Goal: Task Accomplishment & Management: Complete application form

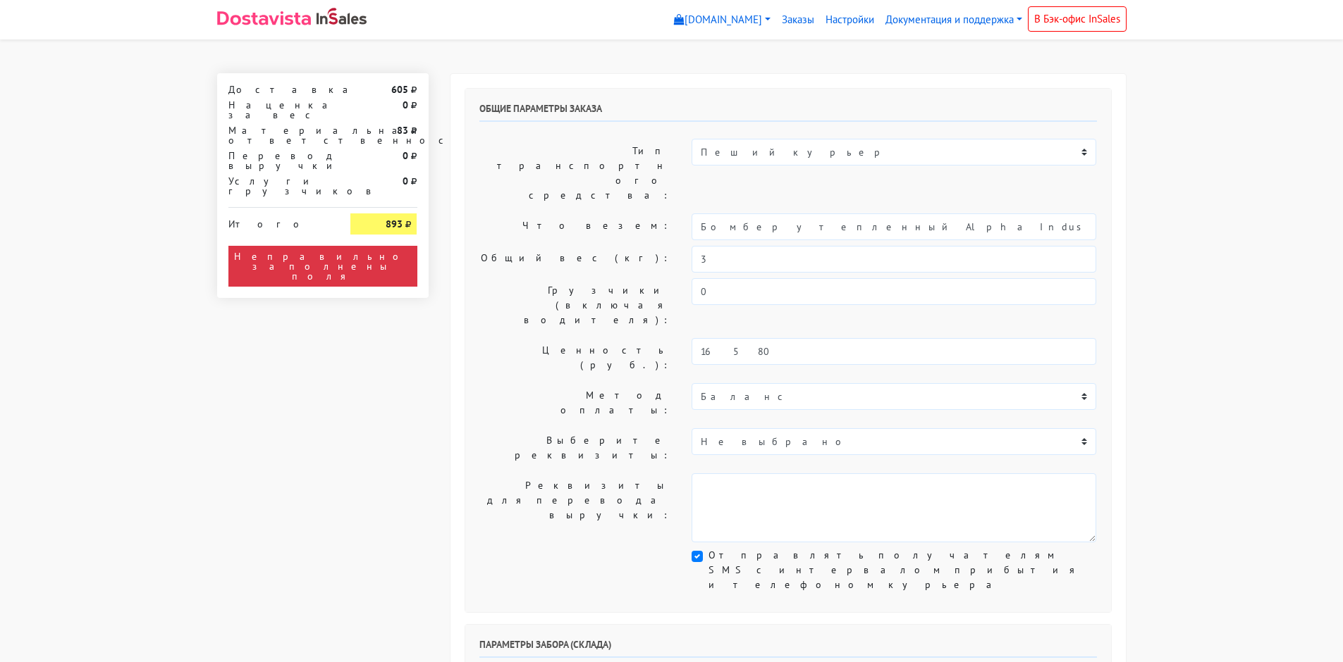
select select "10:30"
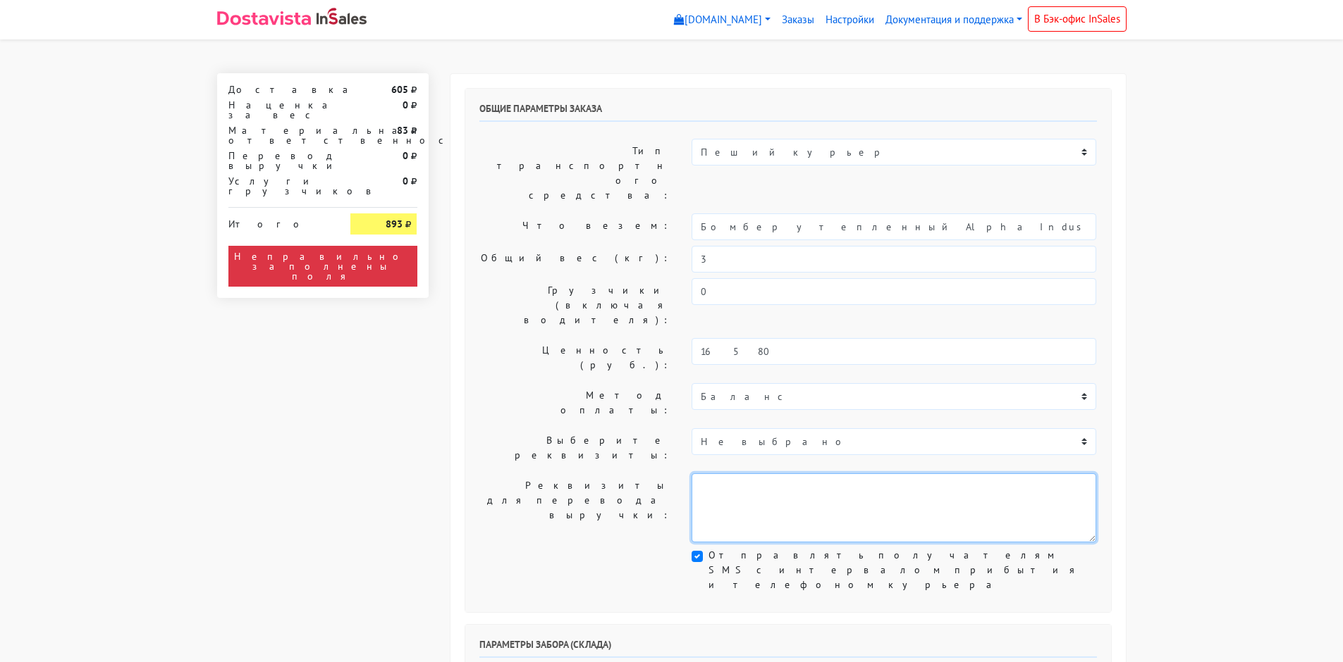
click at [815, 474] on textarea at bounding box center [893, 508] width 405 height 69
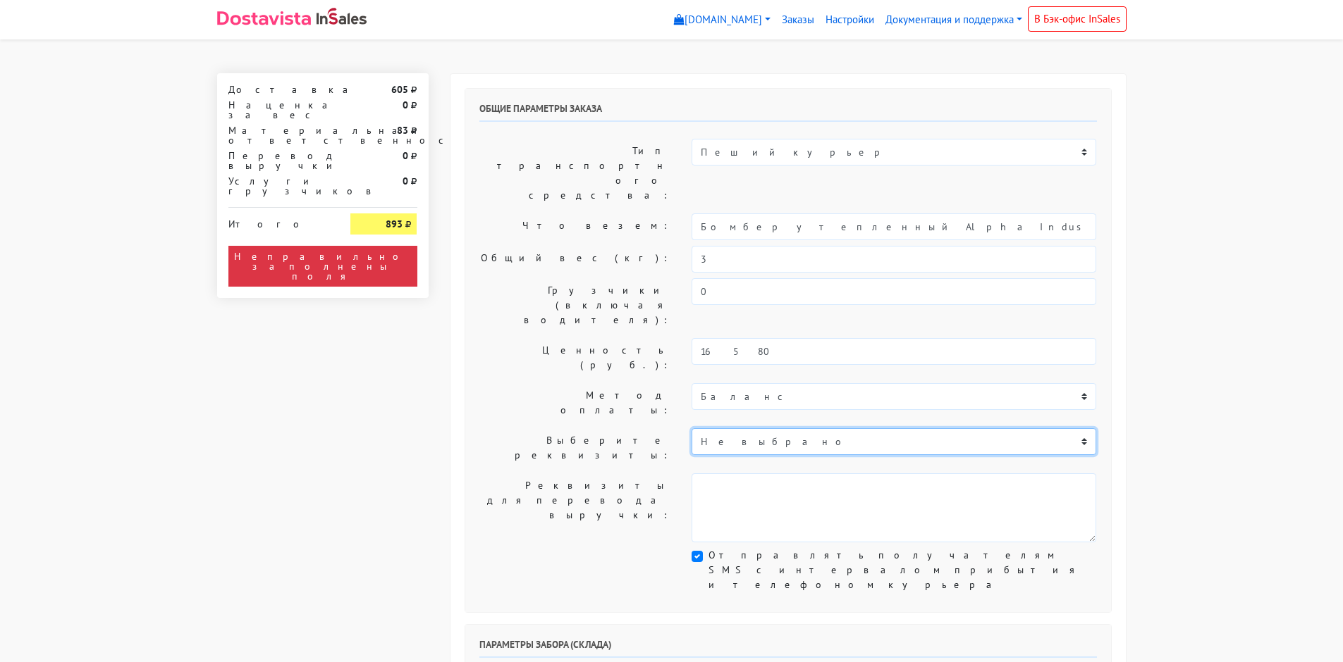
click at [774, 428] on select "Не выбрано Сбербанк карта [CREDIT_CARD_NUMBER]" at bounding box center [893, 441] width 405 height 27
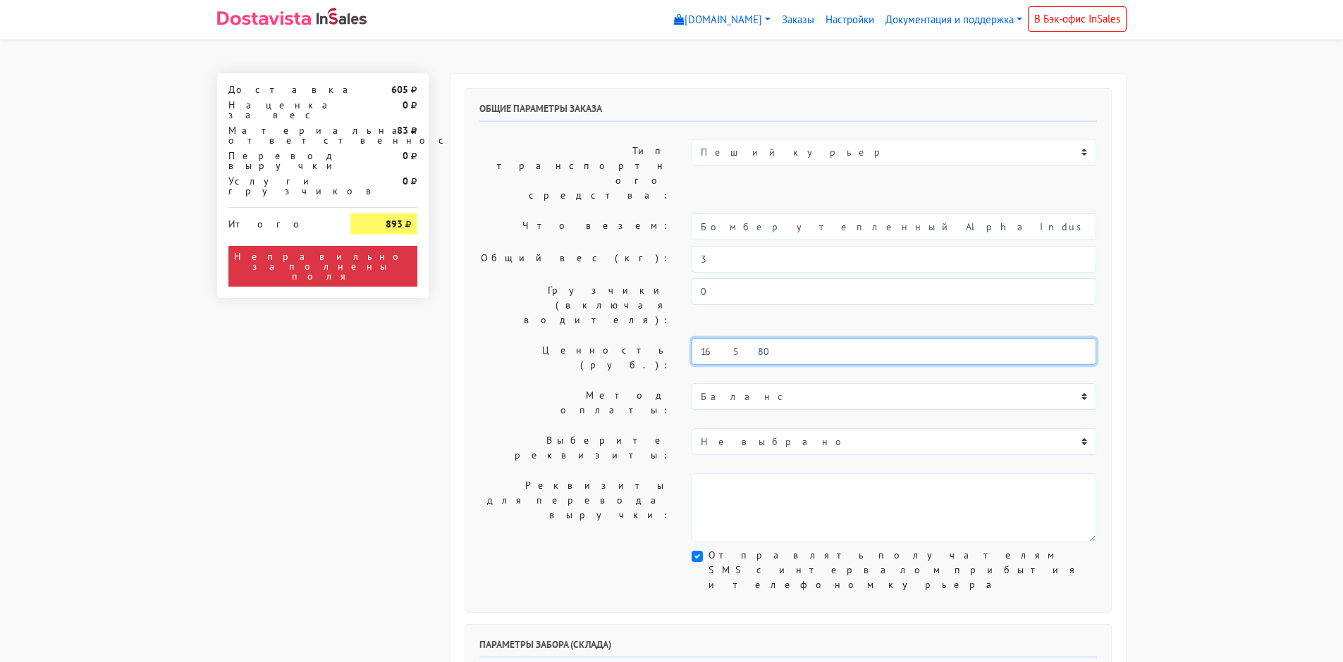
drag, startPoint x: 757, startPoint y: 280, endPoint x: 569, endPoint y: 288, distance: 188.4
click at [569, 338] on div "Ценность (руб.): 16580" at bounding box center [788, 357] width 639 height 39
paste input "7 0"
type input "17 080"
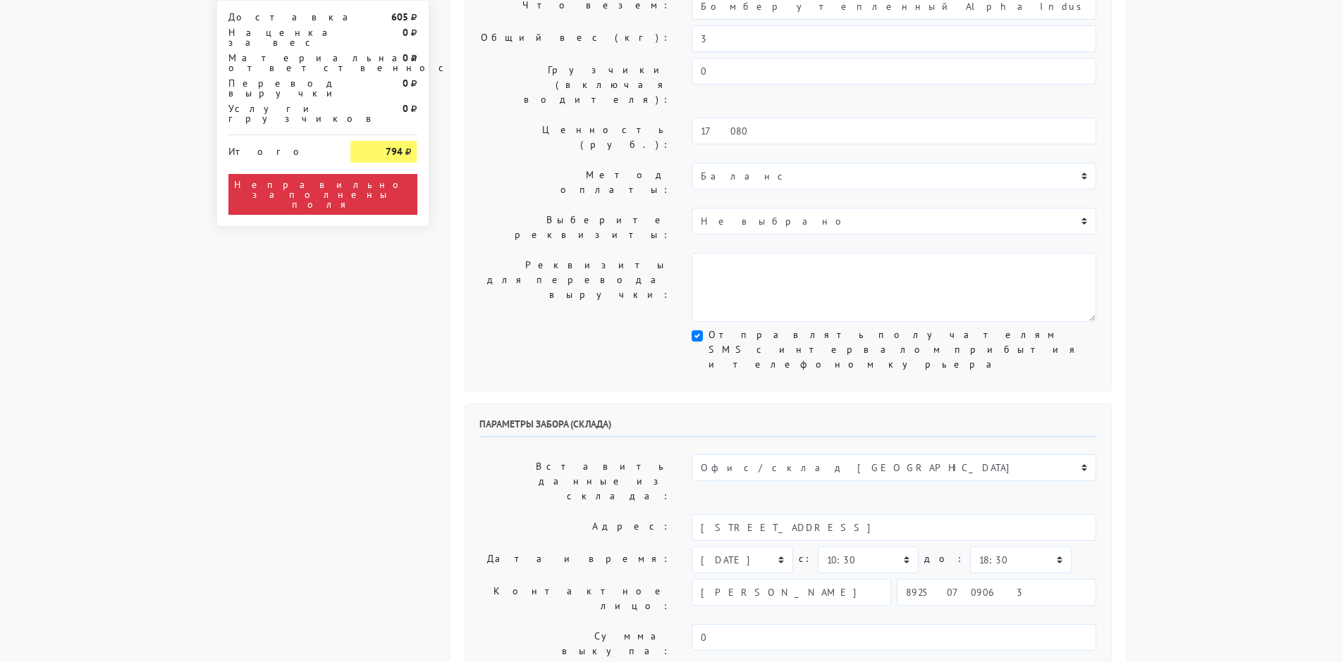
scroll to position [221, 0]
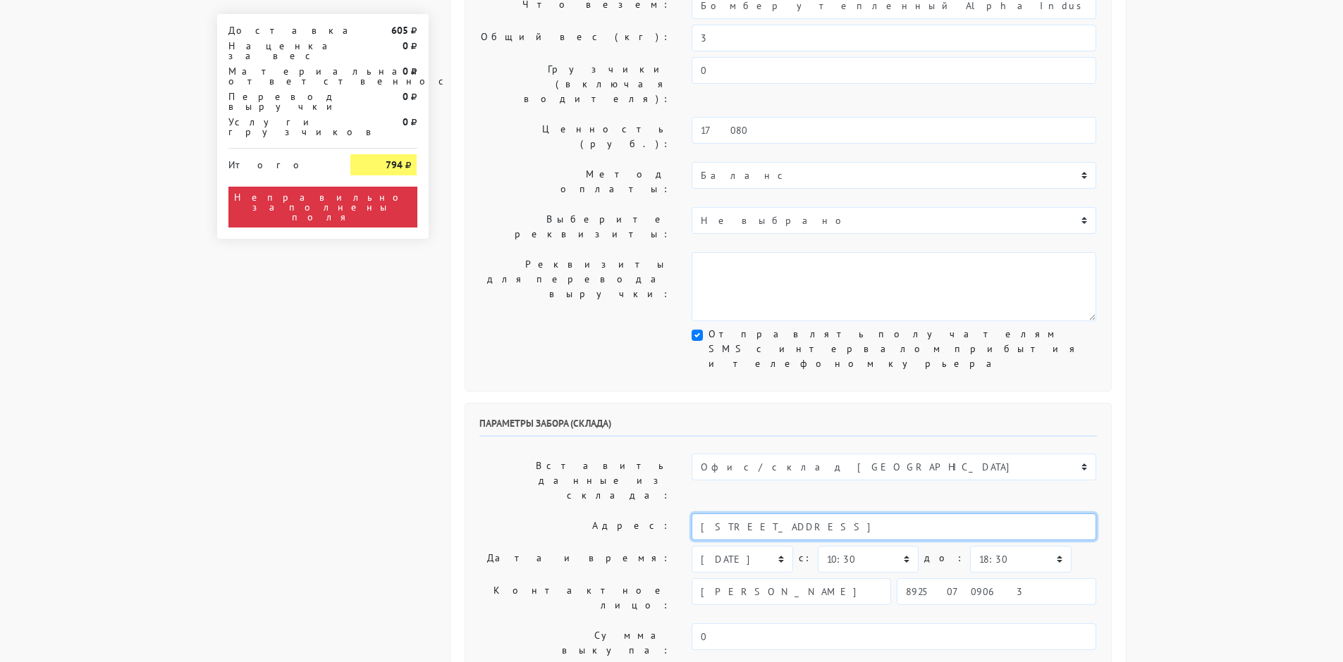
click at [957, 514] on input "[STREET_ADDRESS]" at bounding box center [893, 527] width 405 height 27
type input "м"
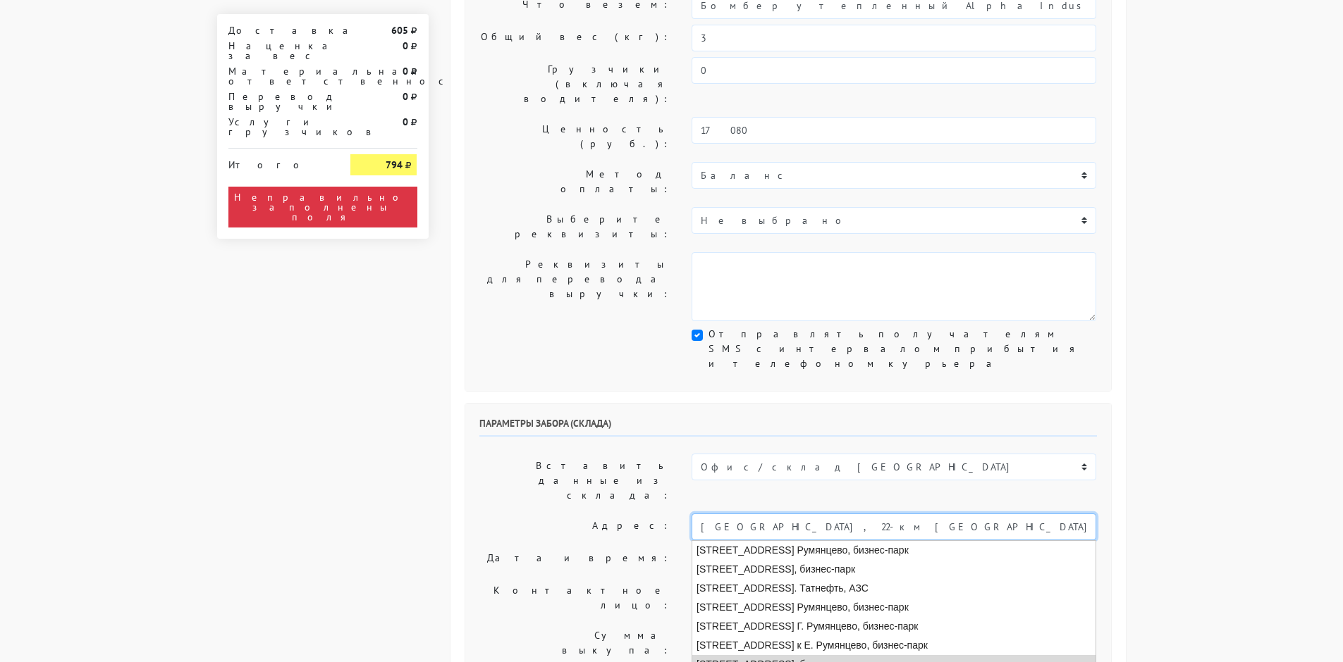
click at [944, 655] on li "[STREET_ADDRESS], бизнес-парк" at bounding box center [893, 664] width 403 height 19
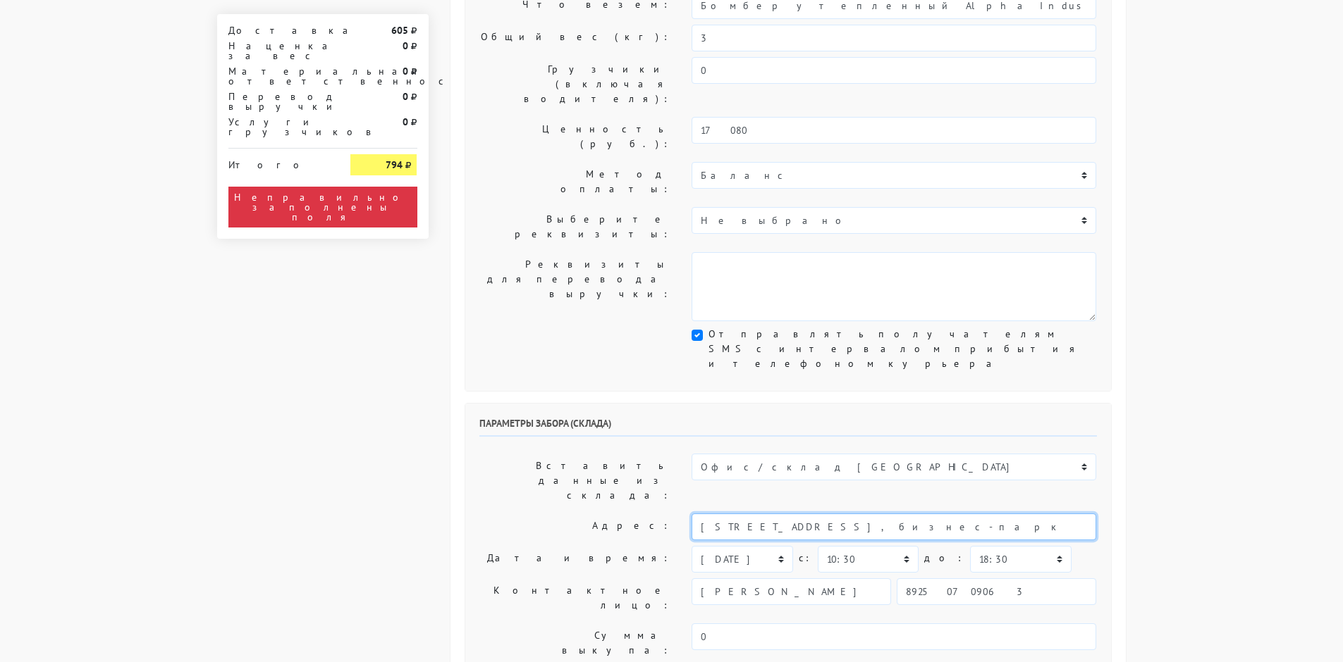
type input "[STREET_ADDRESS], бизнес-парк"
click at [744, 546] on select "[DATE] [DATE] [DATE] [DATE] [DATE] [DATE] [DATE] [DATE] [DATE]" at bounding box center [741, 559] width 101 height 27
select select "[DATE]"
click at [691, 546] on select "[DATE] [DATE] [DATE] [DATE] [DATE] [DATE] [DATE] [DATE] [DATE]" at bounding box center [741, 559] width 101 height 27
click at [845, 546] on select "00:00 00:30 01:00 01:30 02:00 02:30 03:00 03:30 04:00 04:30 05:00 05:30 06:00 0…" at bounding box center [868, 559] width 101 height 27
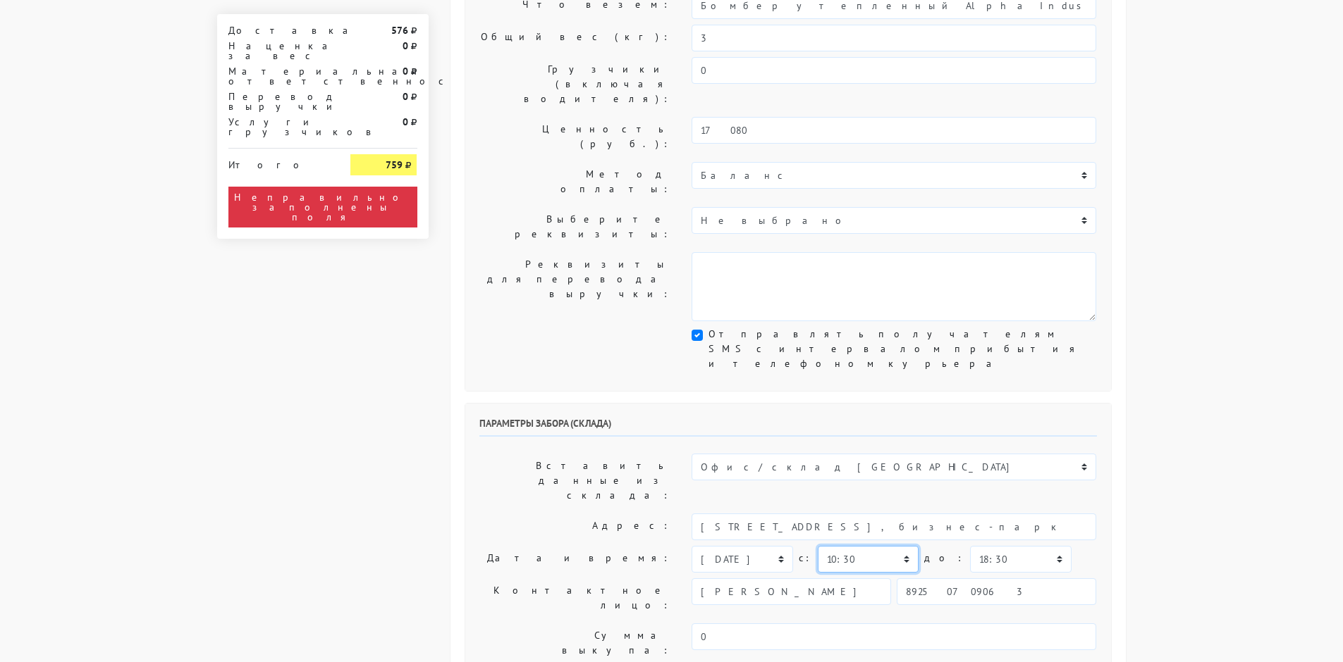
select select "11:30"
click at [818, 546] on select "00:00 00:30 01:00 01:30 02:00 02:30 03:00 03:30 04:00 04:30 05:00 05:30 06:00 0…" at bounding box center [868, 559] width 101 height 27
click at [984, 546] on select "00:00 00:30 01:00 01:30 02:00 02:30 03:00 03:30 04:00 04:30 05:00 05:30 06:00 0…" at bounding box center [1020, 559] width 101 height 27
select select "12:30"
click at [970, 546] on select "00:00 00:30 01:00 01:30 02:00 02:30 03:00 03:30 04:00 04:30 05:00 05:30 06:00 0…" at bounding box center [1020, 559] width 101 height 27
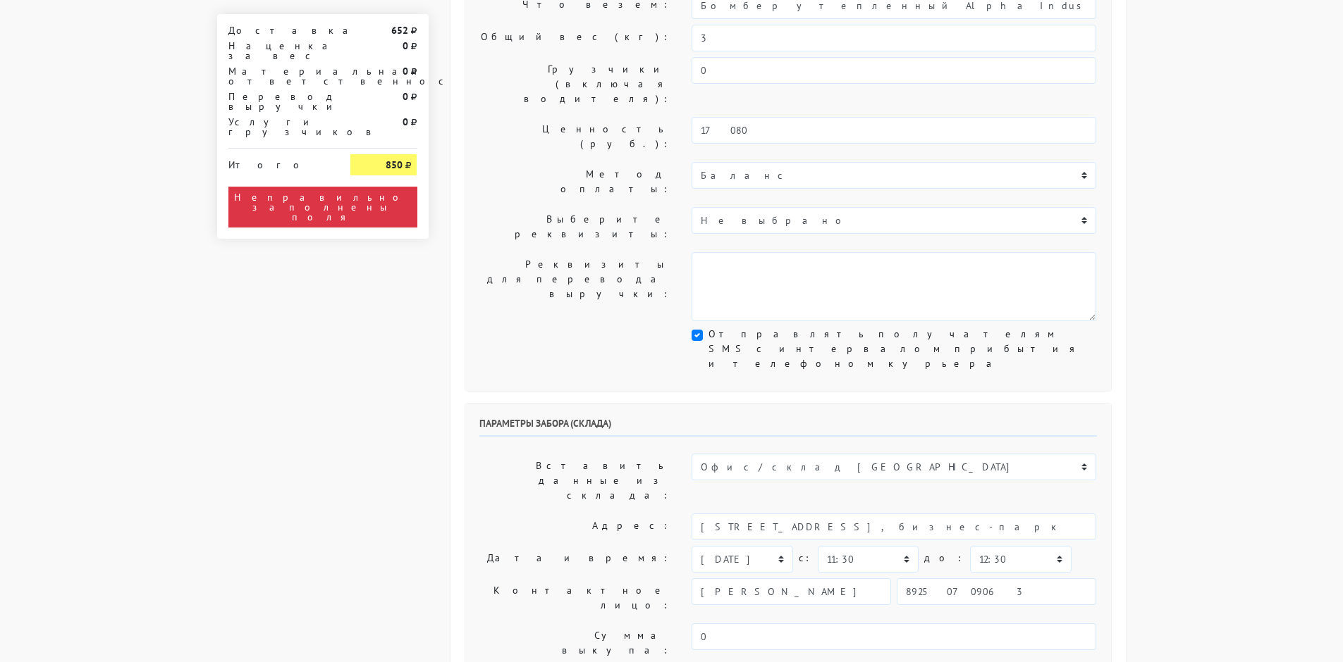
click at [1207, 416] on body "[DOMAIN_NAME] [DOMAIN_NAME] Выйти Заказы Настройки 652" at bounding box center [671, 641] width 1343 height 1725
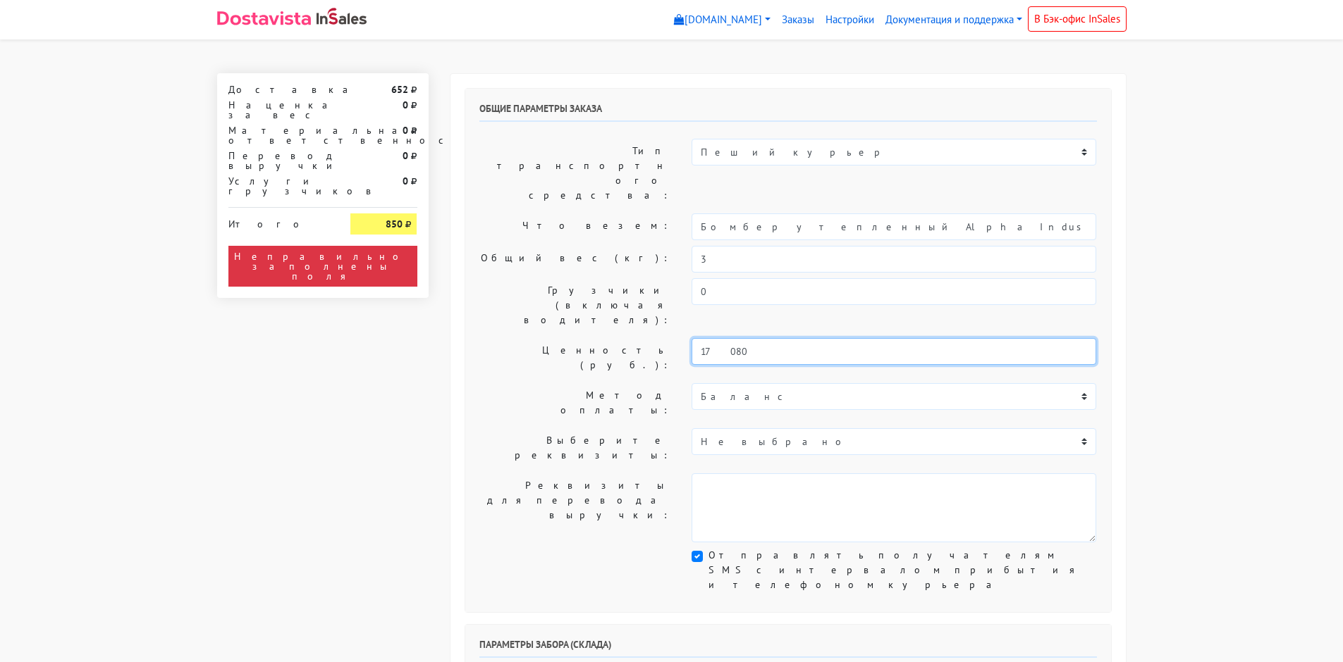
drag, startPoint x: 743, startPoint y: 282, endPoint x: 452, endPoint y: 238, distance: 293.6
type input "0"
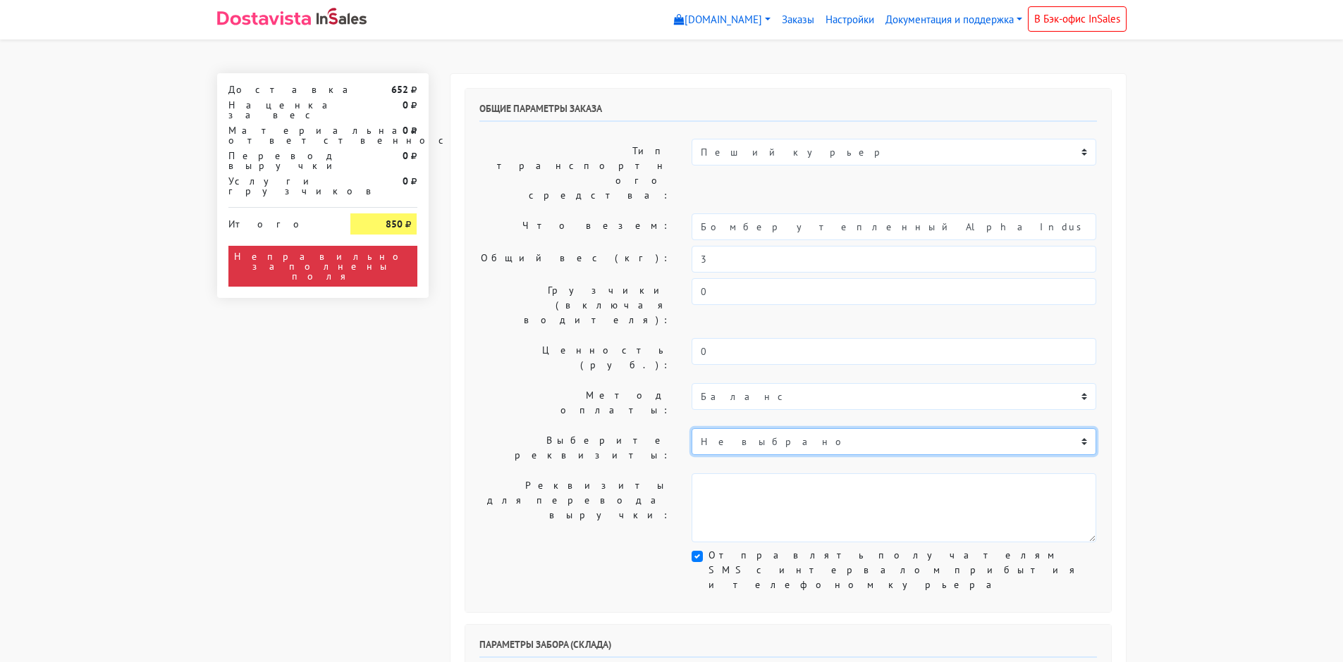
click at [805, 428] on select "Не выбрано Сбербанк карта [CREDIT_CARD_NUMBER]" at bounding box center [893, 441] width 405 height 27
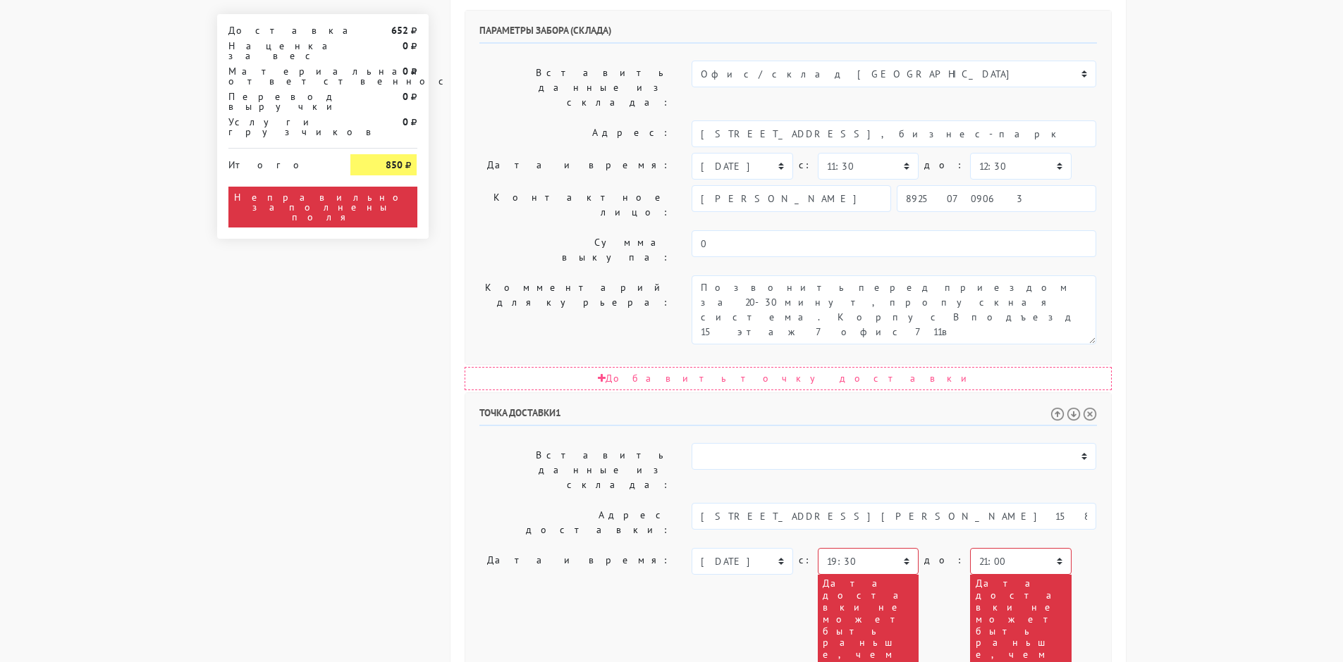
scroll to position [677, 0]
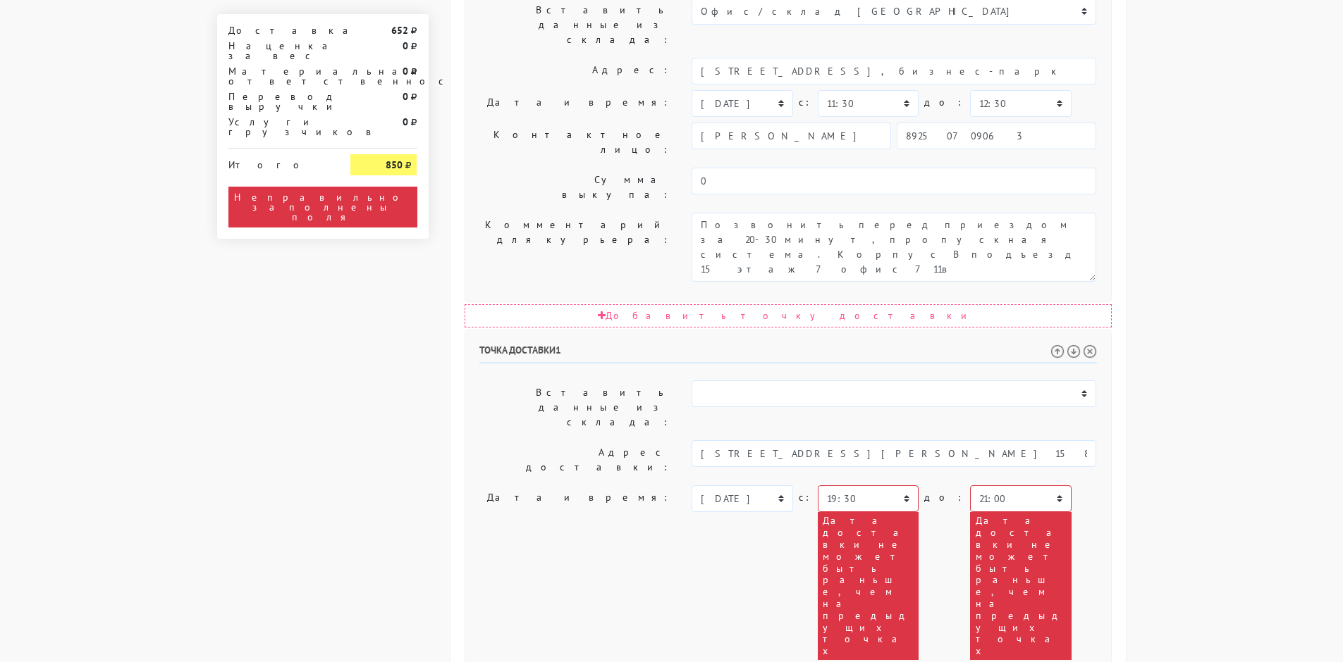
click at [1257, 371] on body "[DOMAIN_NAME] [DOMAIN_NAME] Выйти Заказы Настройки 652" at bounding box center [671, 185] width 1343 height 1725
click at [758, 486] on select "[DATE] [DATE] [DATE] [DATE] [DATE] [DATE] [DATE] [DATE] [DATE] [DATE] [DATE] [D…" at bounding box center [741, 499] width 101 height 27
select select "[DATE]"
click at [691, 486] on select "[DATE] [DATE] [DATE] [DATE] [DATE] [DATE] [DATE] [DATE] [DATE] [DATE] [DATE] [D…" at bounding box center [741, 499] width 101 height 27
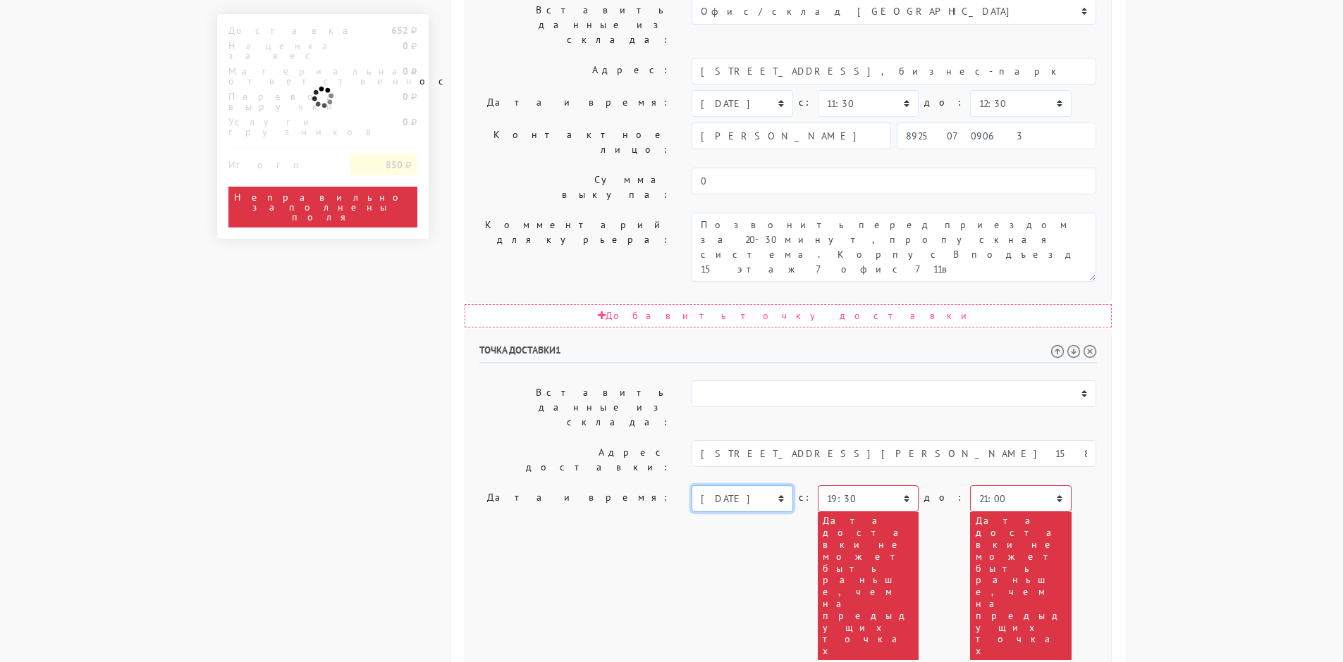
scroll to position [638, 0]
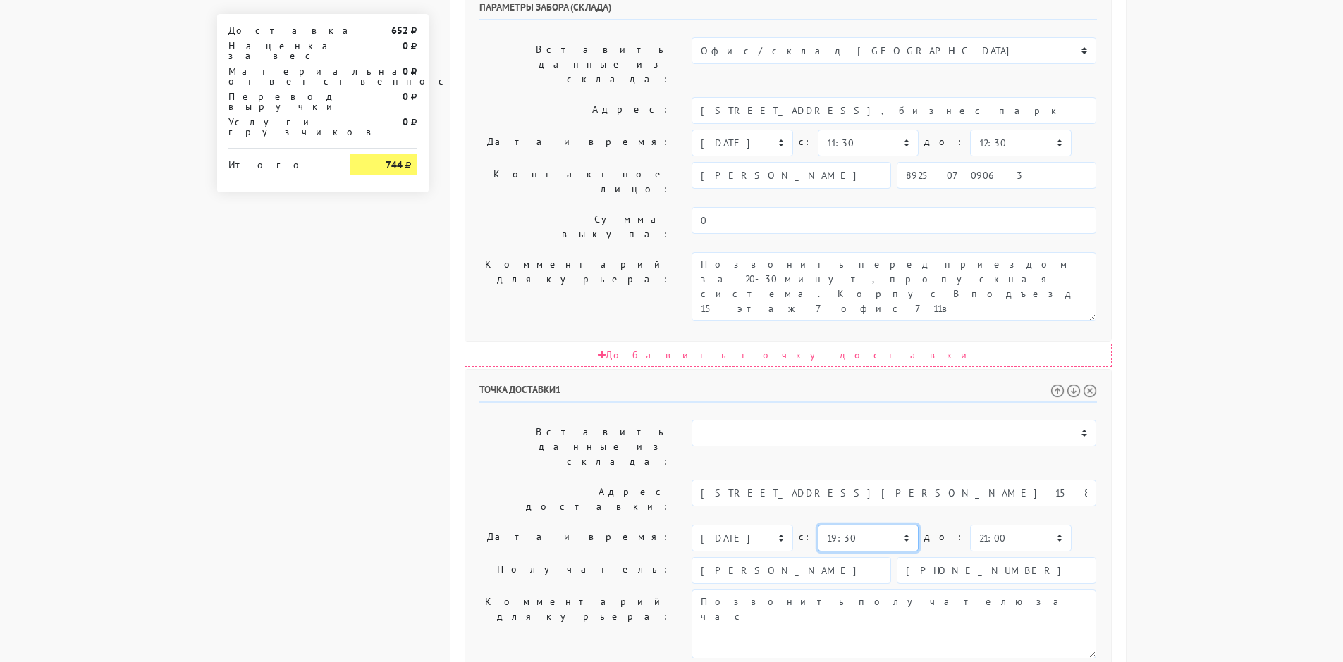
click at [863, 525] on select "00:00 00:30 01:00 01:30 02:00 02:30 03:00 03:30 04:00 04:30 05:00 05:30 06:00 0…" at bounding box center [868, 538] width 101 height 27
select select "12:30"
click at [818, 525] on select "00:00 00:30 01:00 01:30 02:00 02:30 03:00 03:30 04:00 04:30 05:00 05:30 06:00 0…" at bounding box center [868, 538] width 101 height 27
click at [970, 525] on select "00:00 00:30 01:00 01:30 02:00 02:30 03:00 03:30 04:00 04:30 05:00 05:30 06:00 0…" at bounding box center [1020, 538] width 101 height 27
select select "16:00"
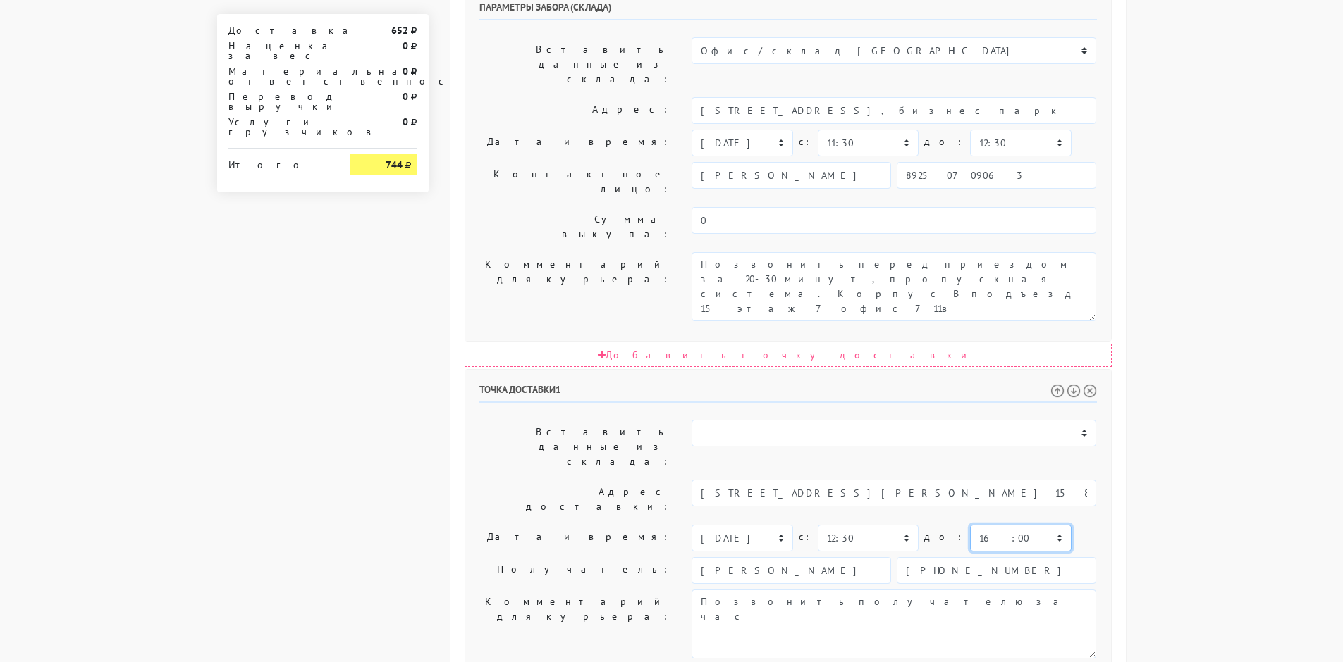
click at [970, 525] on select "00:00 00:30 01:00 01:30 02:00 02:30 03:00 03:30 04:00 04:30 05:00 05:30 06:00 0…" at bounding box center [1020, 538] width 101 height 27
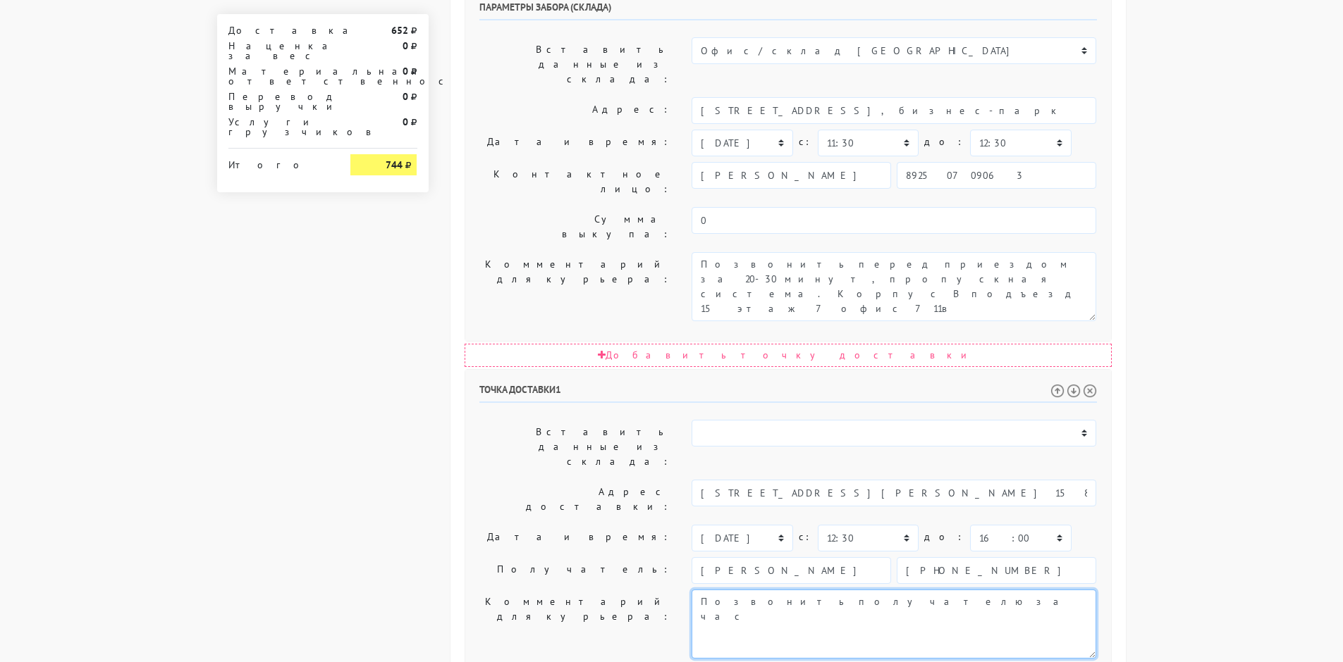
drag, startPoint x: 894, startPoint y: 379, endPoint x: 841, endPoint y: 385, distance: 52.5
click at [841, 590] on textarea "Позвонить получателю за час" at bounding box center [893, 624] width 405 height 69
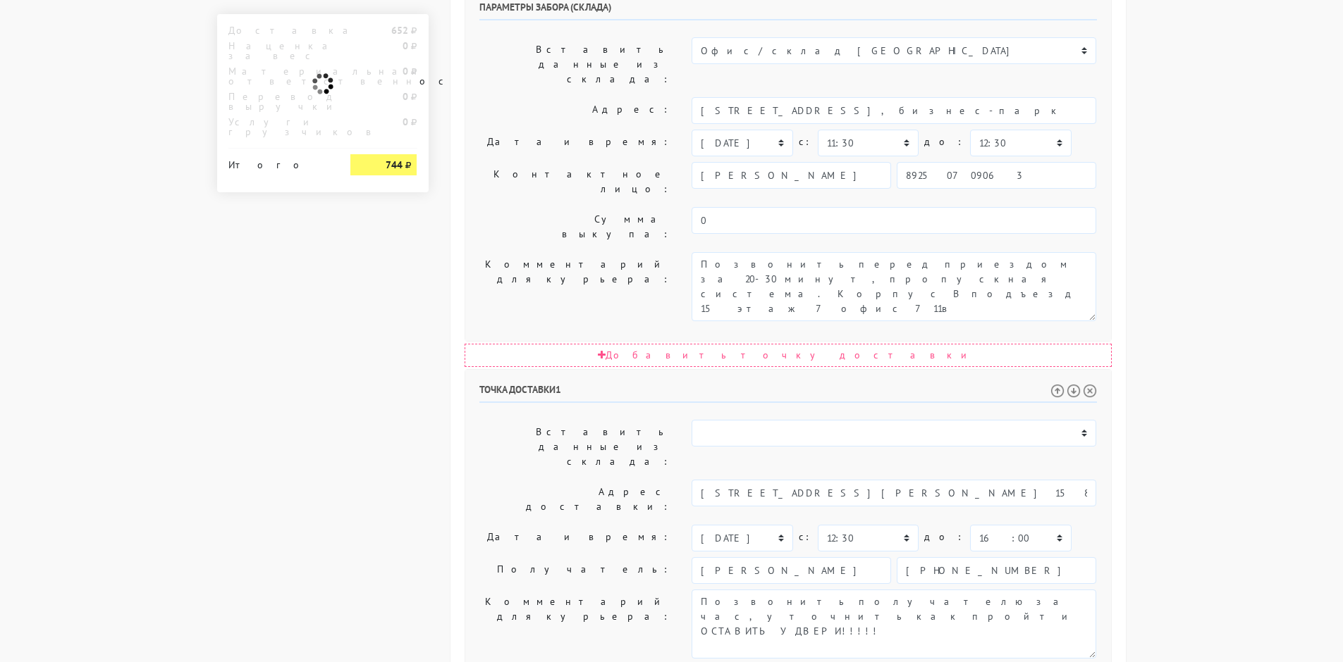
click at [1298, 386] on body "[DOMAIN_NAME] [DOMAIN_NAME] Выйти Заказы Настройки 652" at bounding box center [671, 150] width 1343 height 1577
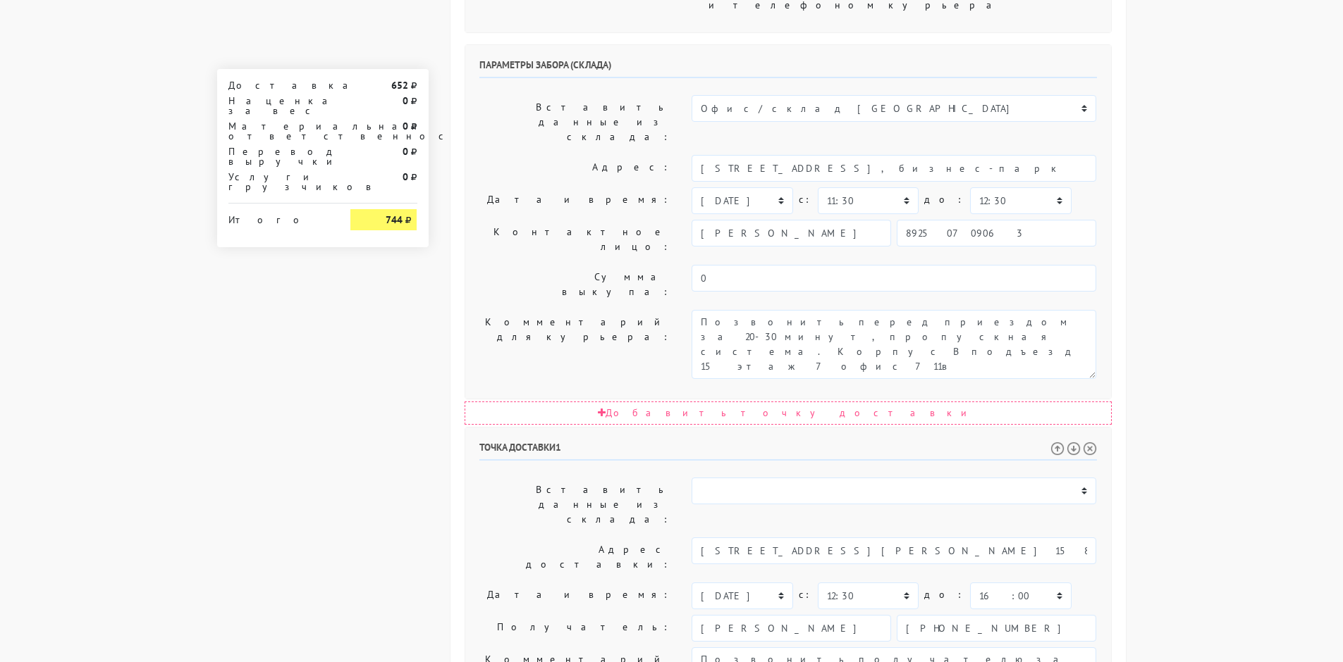
scroll to position [578, 0]
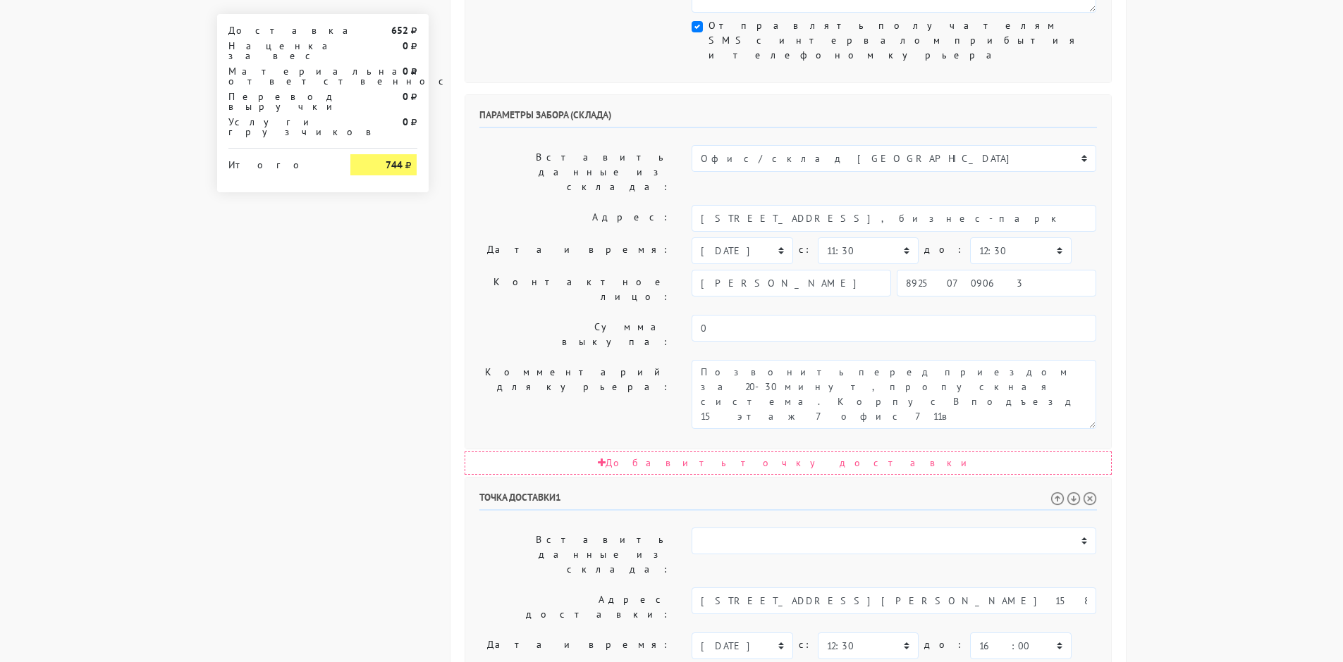
scroll to position [638, 0]
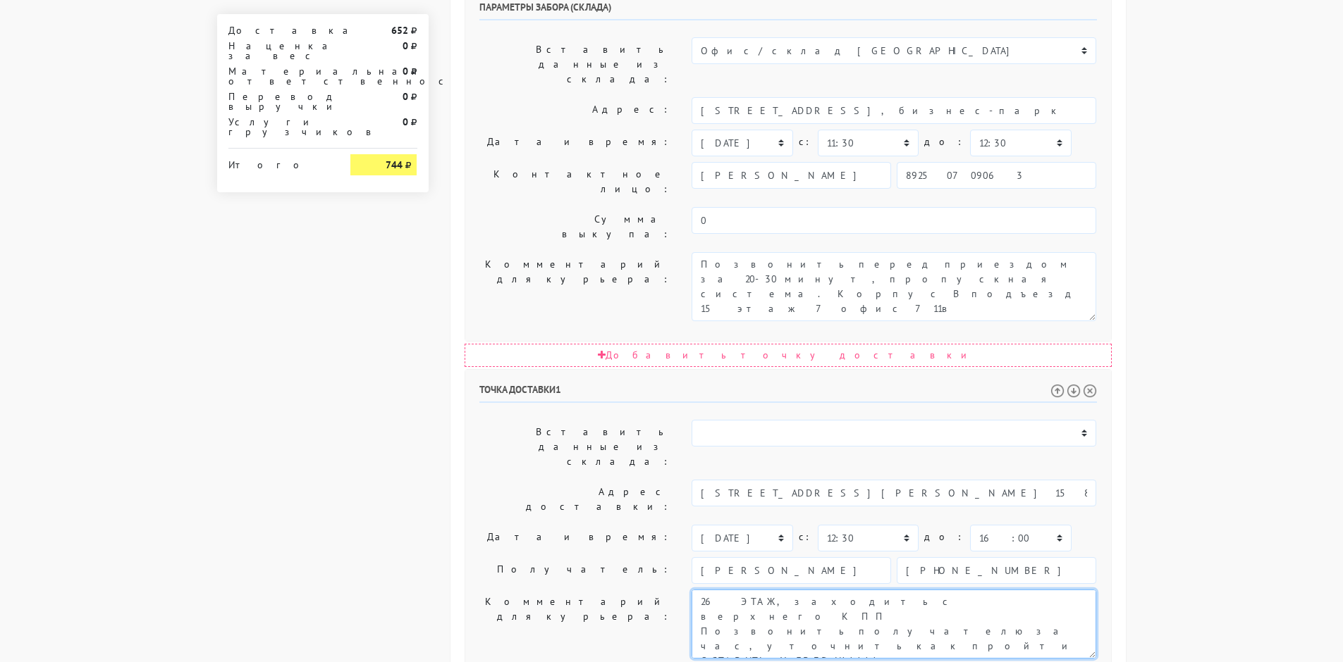
type textarea "26 ЭТАЖ, заходить с верхнего КПП Позвонить получателю за час, уточнить как прой…"
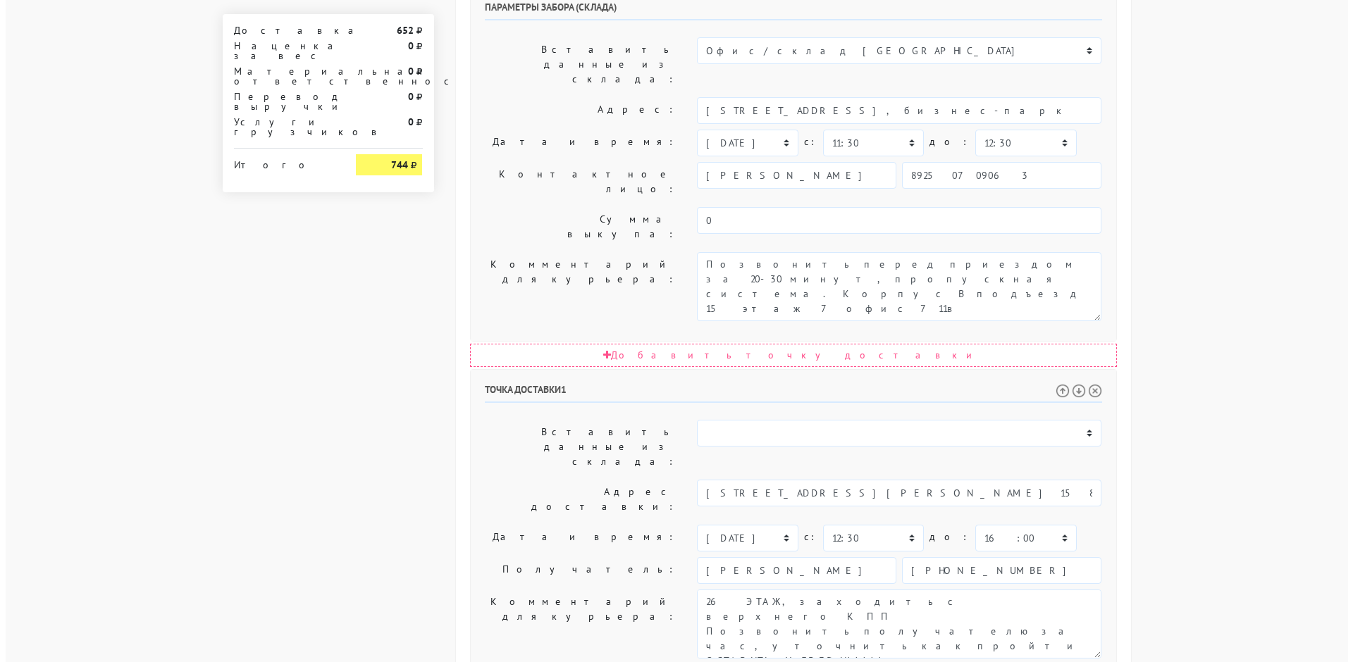
scroll to position [0, 0]
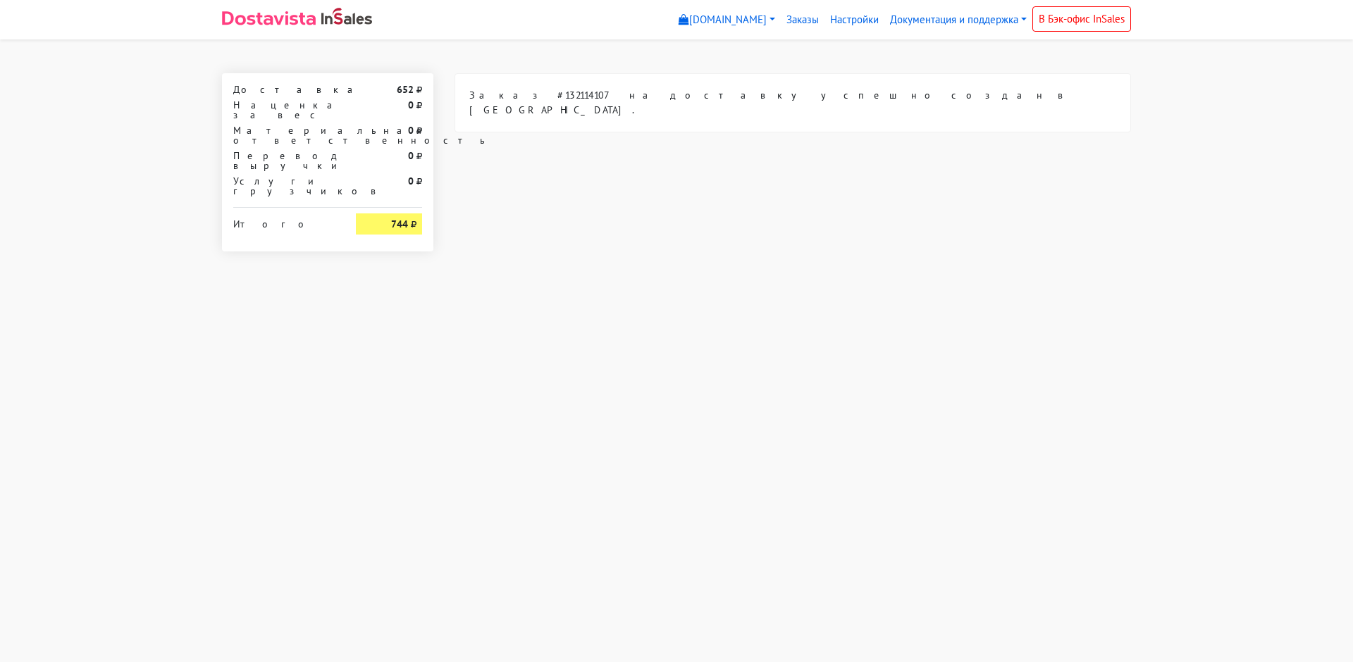
click at [1044, 285] on html "[DOMAIN_NAME] [DOMAIN_NAME] Выйти Заказы Настройки 0" at bounding box center [676, 142] width 1353 height 285
click at [1035, 285] on html "[DOMAIN_NAME] [DOMAIN_NAME] Выйти Заказы Настройки 0" at bounding box center [676, 142] width 1353 height 285
